Goal: Information Seeking & Learning: Check status

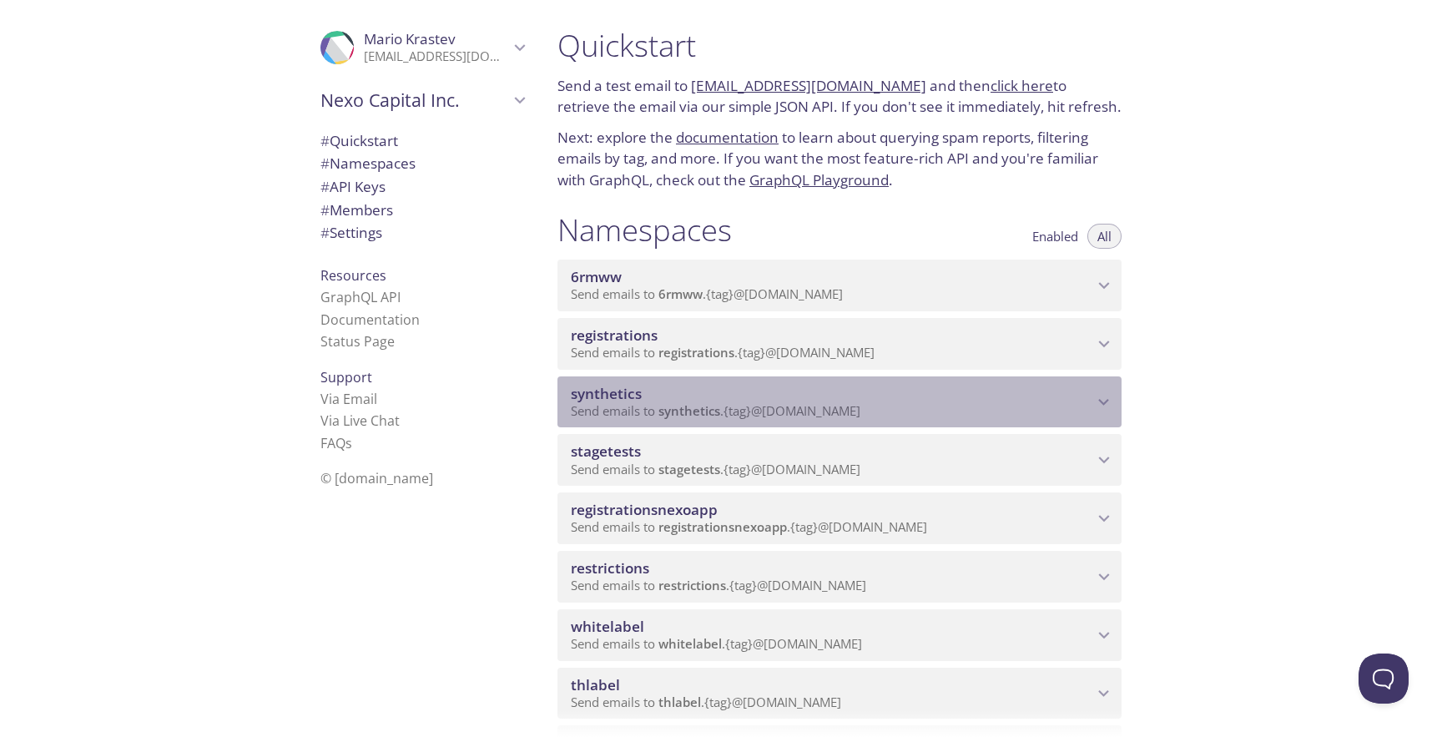
click at [780, 391] on span "synthetics" at bounding box center [832, 394] width 523 height 18
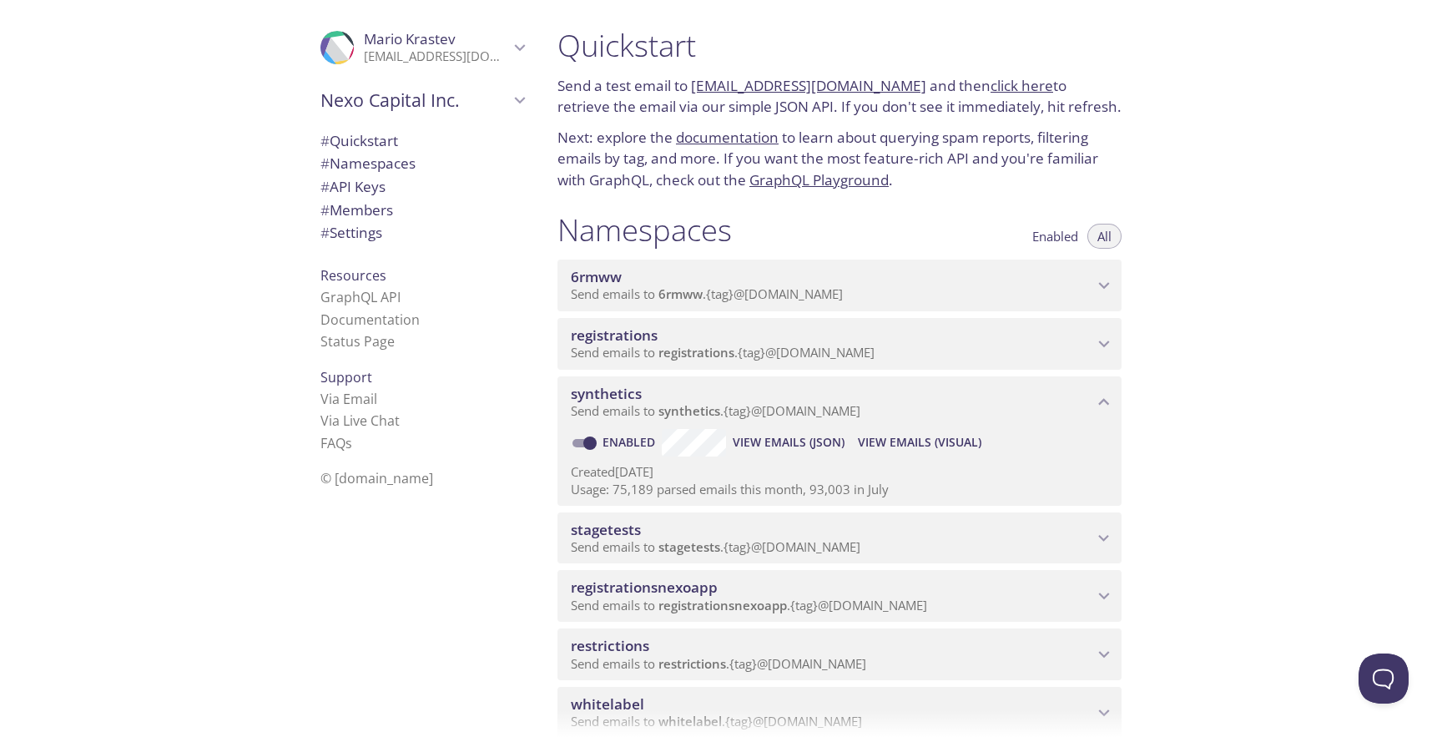
click at [892, 444] on span "View Emails (Visual)" at bounding box center [920, 442] width 124 height 20
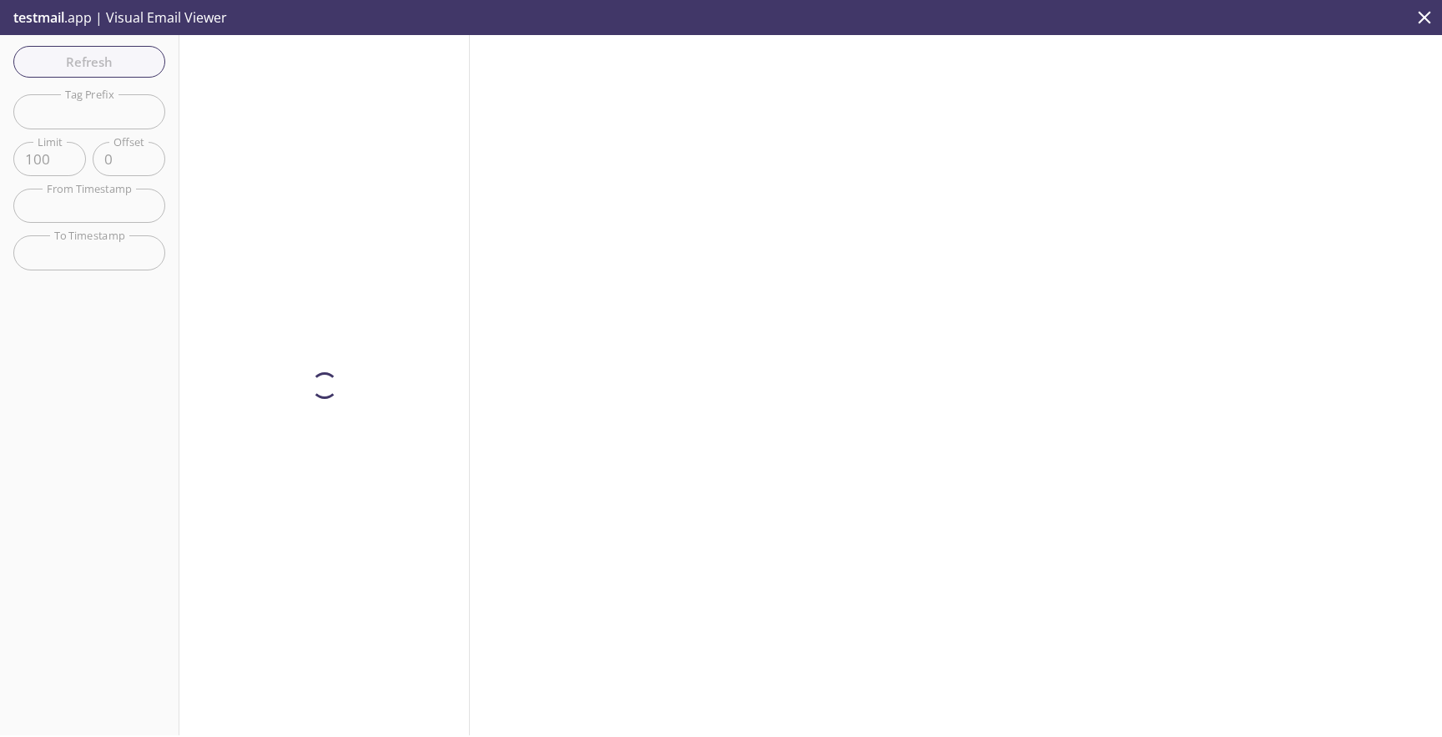
click at [155, 109] on input "text" at bounding box center [89, 111] width 152 height 34
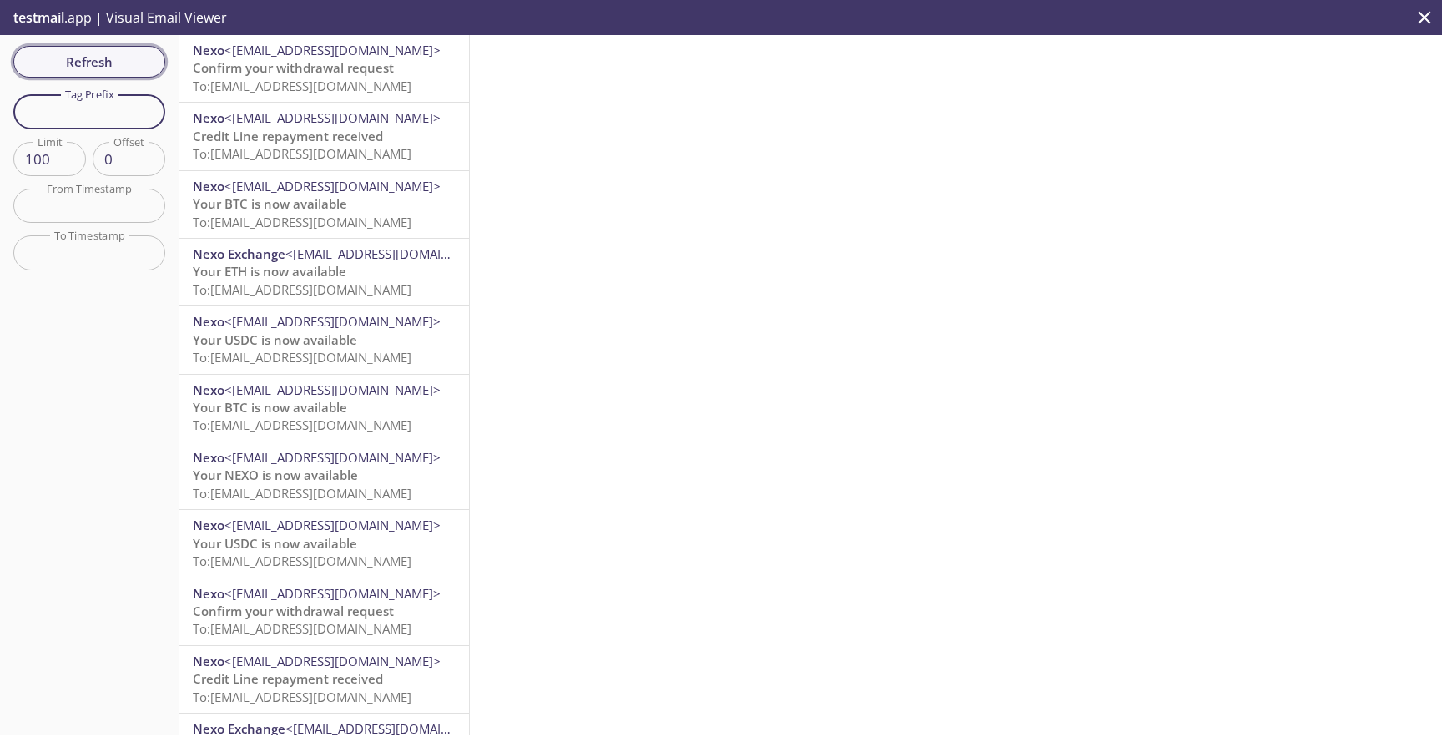
paste input "withdrawwithmemoandrmain@inbox"
click at [134, 63] on span "Refresh" at bounding box center [89, 62] width 125 height 22
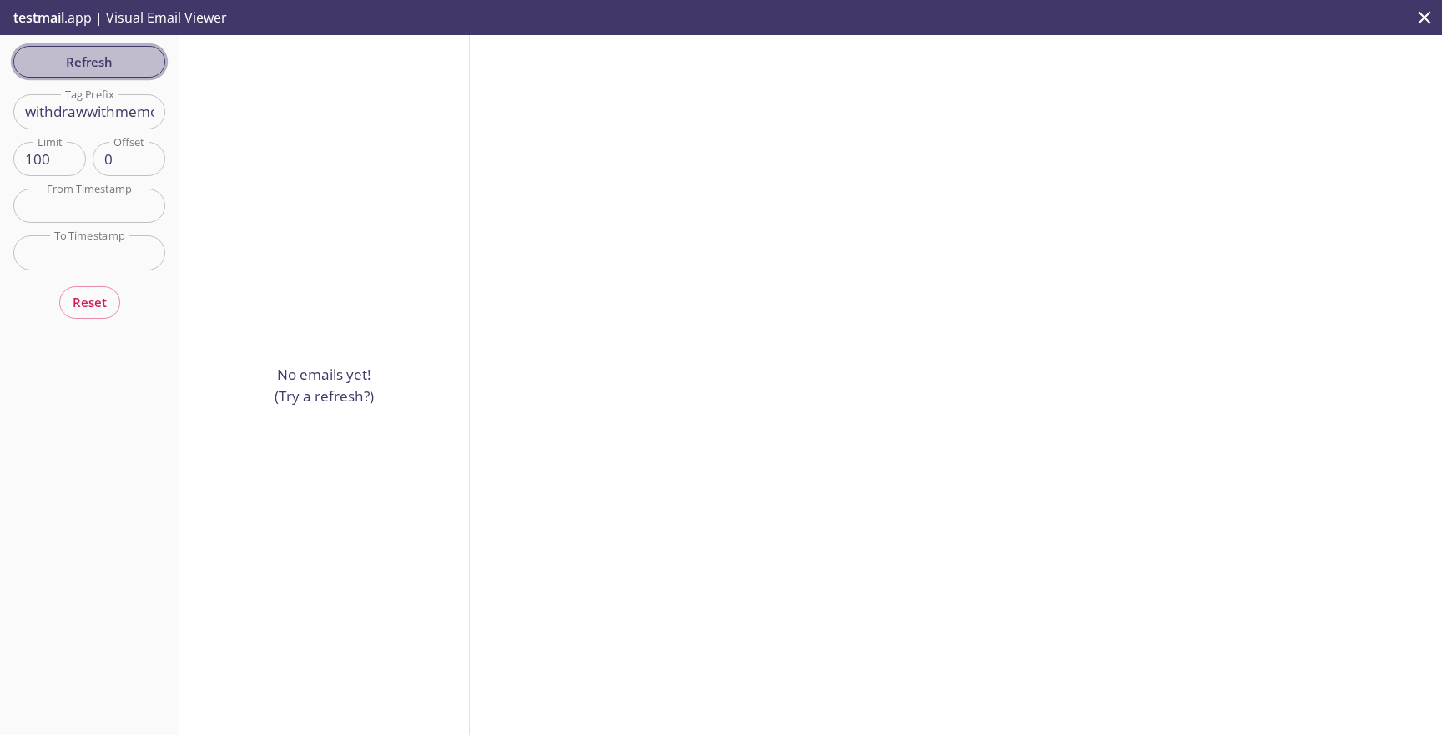
click at [144, 59] on span "Refresh" at bounding box center [89, 62] width 125 height 22
drag, startPoint x: 156, startPoint y: 103, endPoint x: 175, endPoint y: 103, distance: 19.2
click at [175, 103] on div "Refresh Filters Tag Prefix withdrawwithmemoandrmain@inbox Tag Prefix Limit 100 …" at bounding box center [89, 385] width 179 height 700
click at [149, 126] on input "withdrawwithmemoandrmain@inbox" at bounding box center [89, 111] width 152 height 34
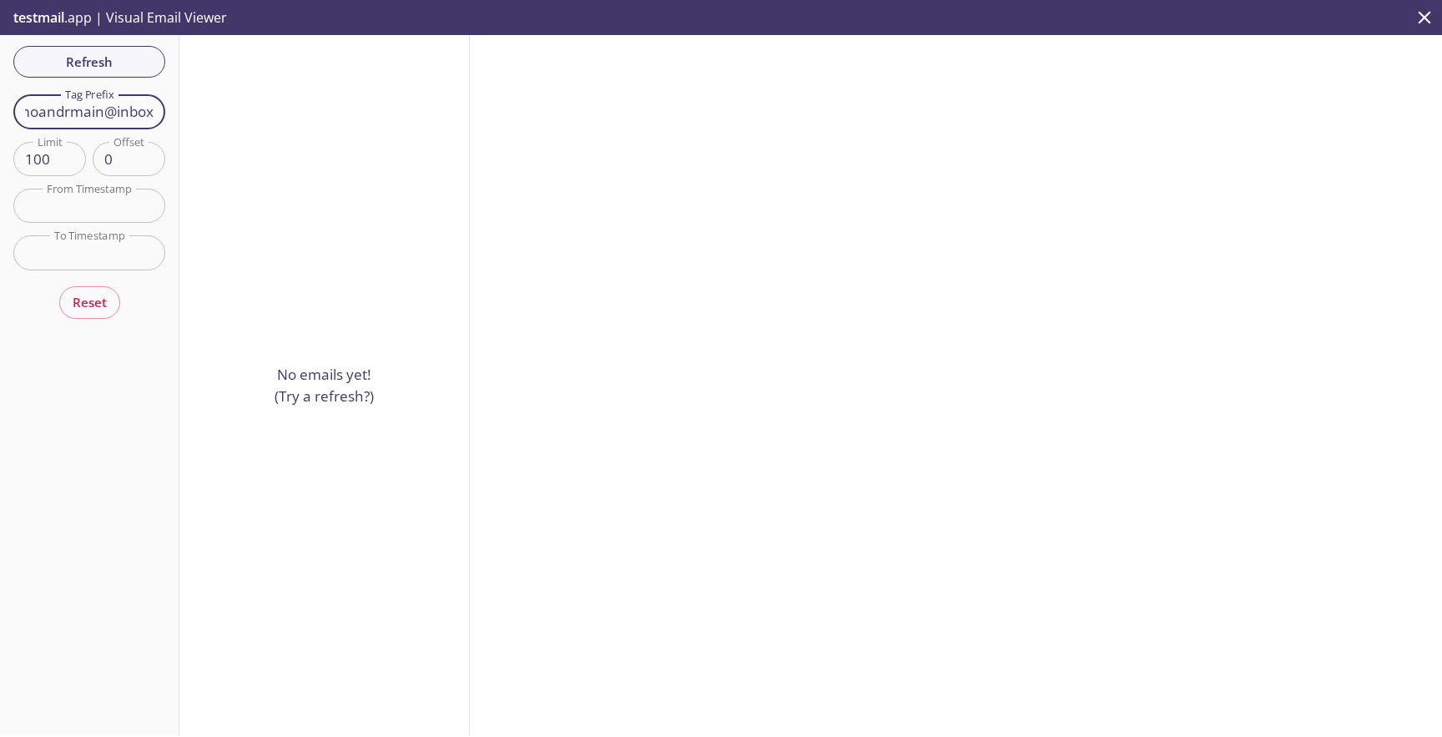
drag, startPoint x: 101, startPoint y: 106, endPoint x: 285, endPoint y: 106, distance: 184.5
click at [285, 106] on div "Refresh Filters Tag Prefix withdrawwithmemoandrmain@inbox Tag Prefix Limit 100 …" at bounding box center [721, 385] width 1442 height 700
type input "withdrawwithmemoandrmain"
click at [130, 63] on div "Refresh Filters Tag Prefix withdrawwithmemoandrmain Tag Prefix Limit 100 Limit …" at bounding box center [89, 385] width 179 height 700
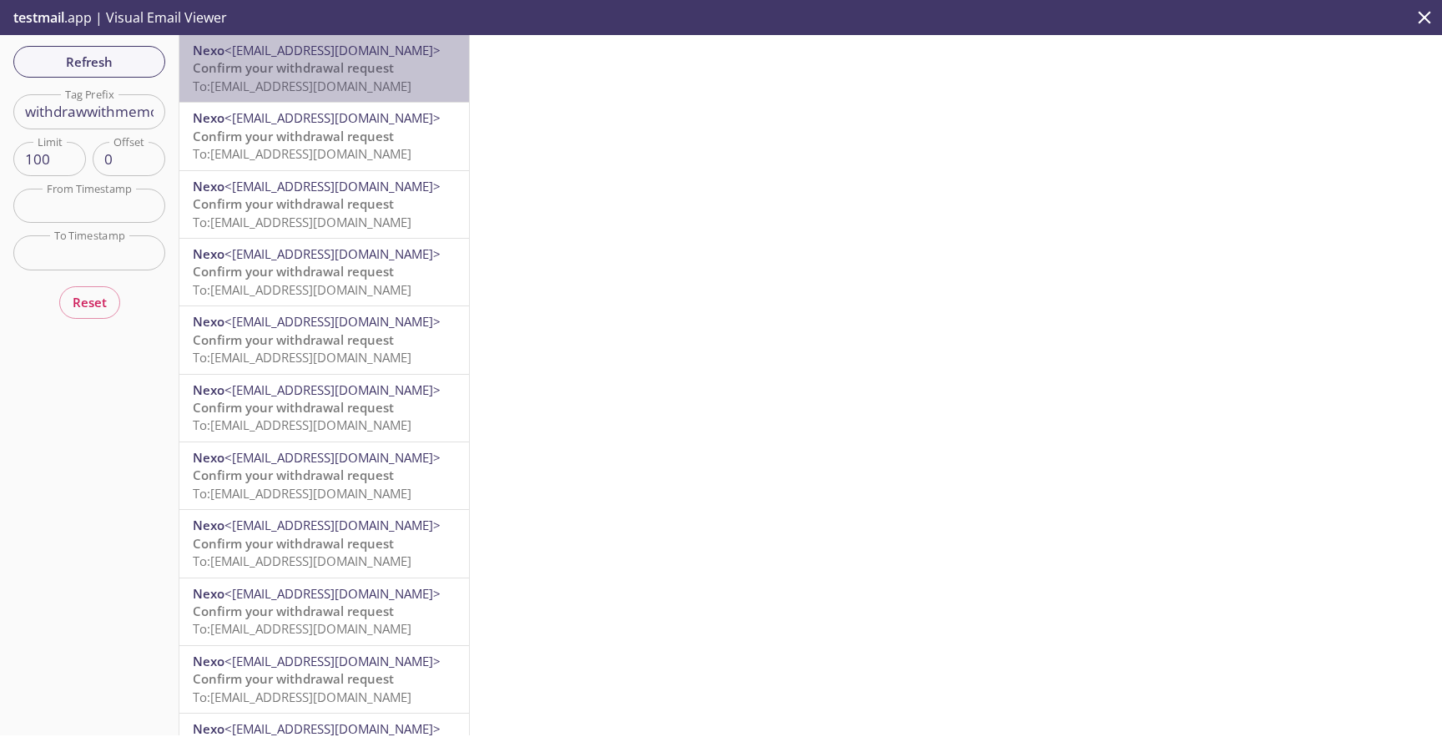
click at [308, 72] on span "Confirm your withdrawal request" at bounding box center [293, 67] width 201 height 17
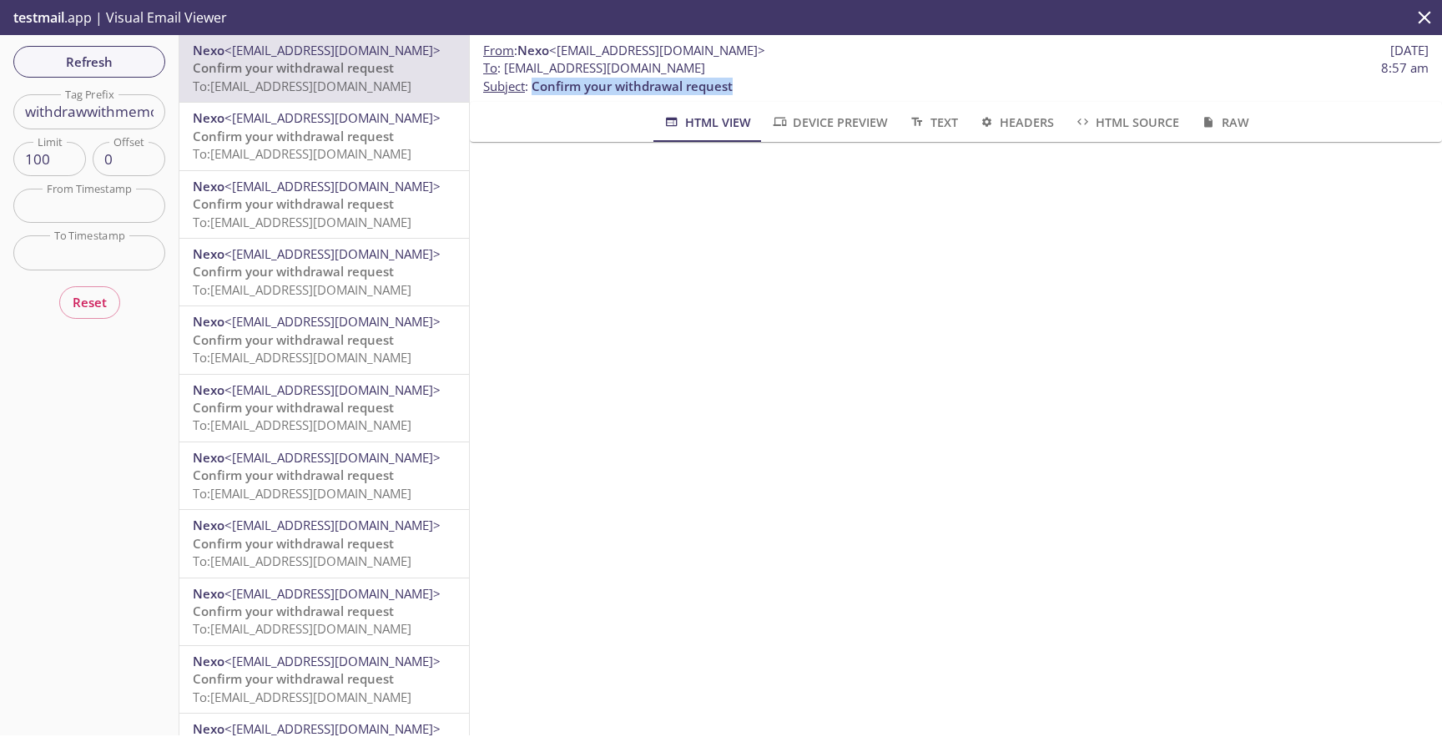
drag, startPoint x: 742, startPoint y: 83, endPoint x: 533, endPoint y: 83, distance: 208.7
click at [533, 83] on p "To : [EMAIL_ADDRESS][DOMAIN_NAME] 8:57 am Subject : Confirm your withdrawal req…" at bounding box center [956, 77] width 946 height 36
copy span "Confirm your withdrawal request"
